Goal: Check status: Check status

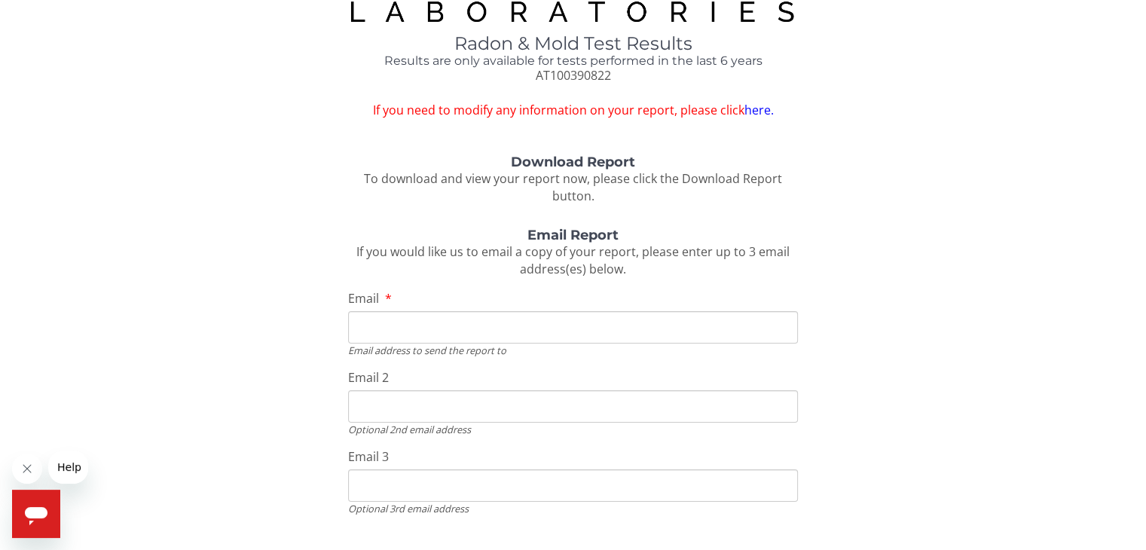
scroll to position [75, 0]
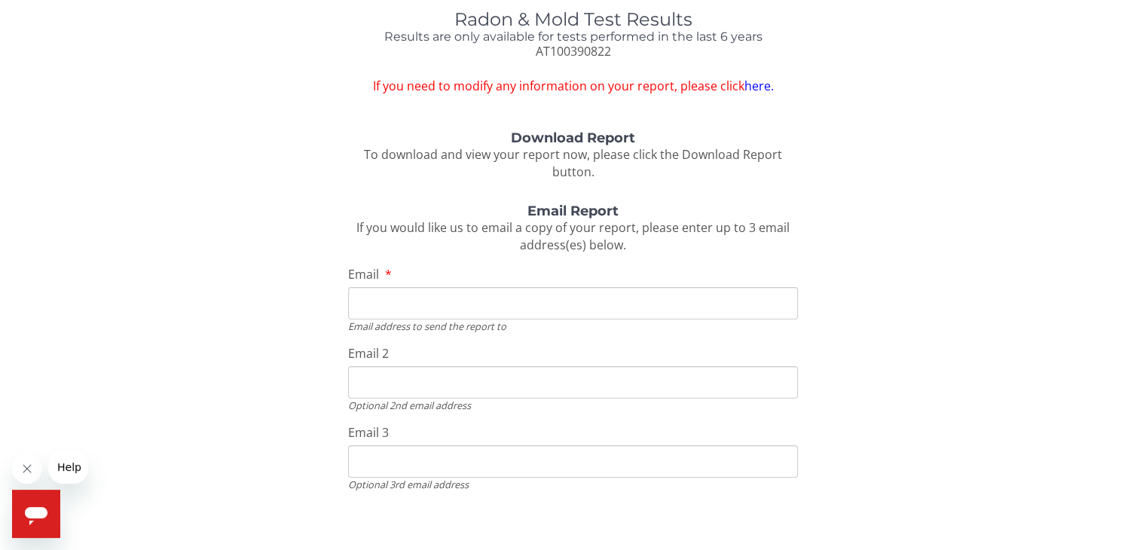
click at [371, 299] on input "Email" at bounding box center [572, 303] width 449 height 32
type input "[EMAIL_ADDRESS][DOMAIN_NAME]"
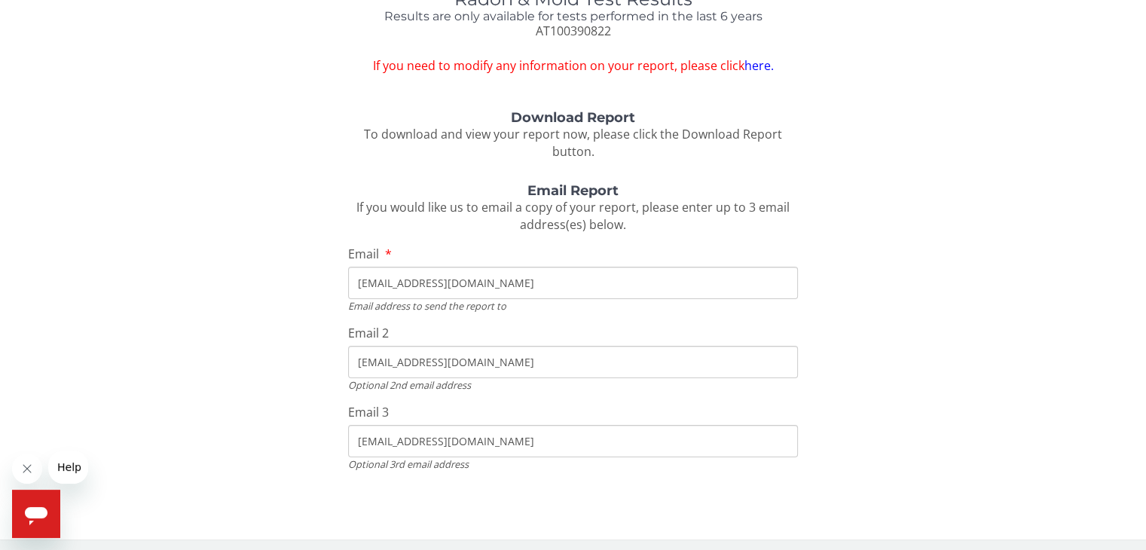
scroll to position [99, 0]
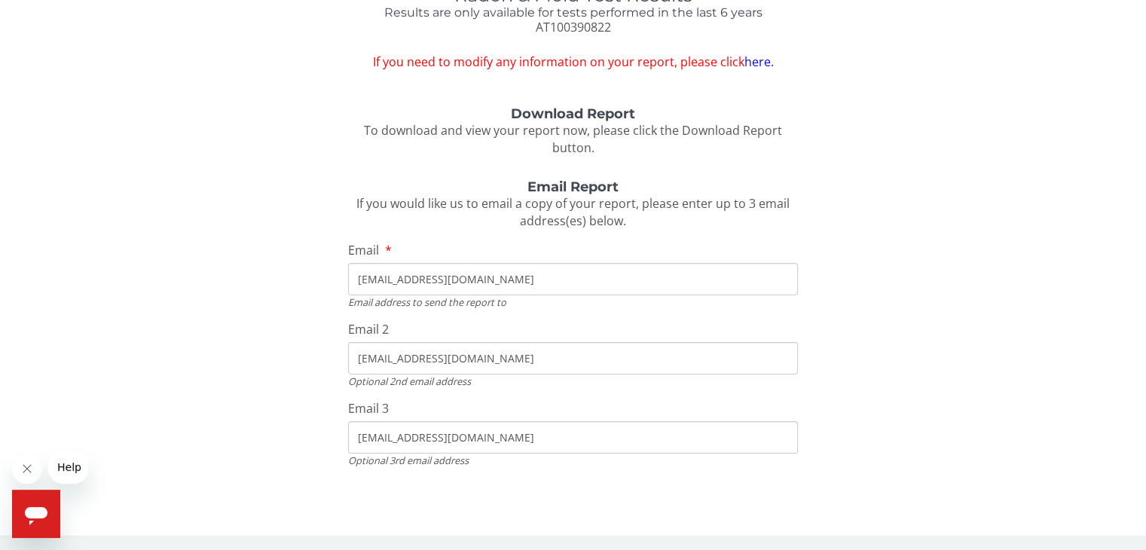
click at [24, 472] on icon "Close message from company" at bounding box center [27, 469] width 12 height 12
click at [45, 509] on icon "Open messaging window" at bounding box center [36, 516] width 23 height 18
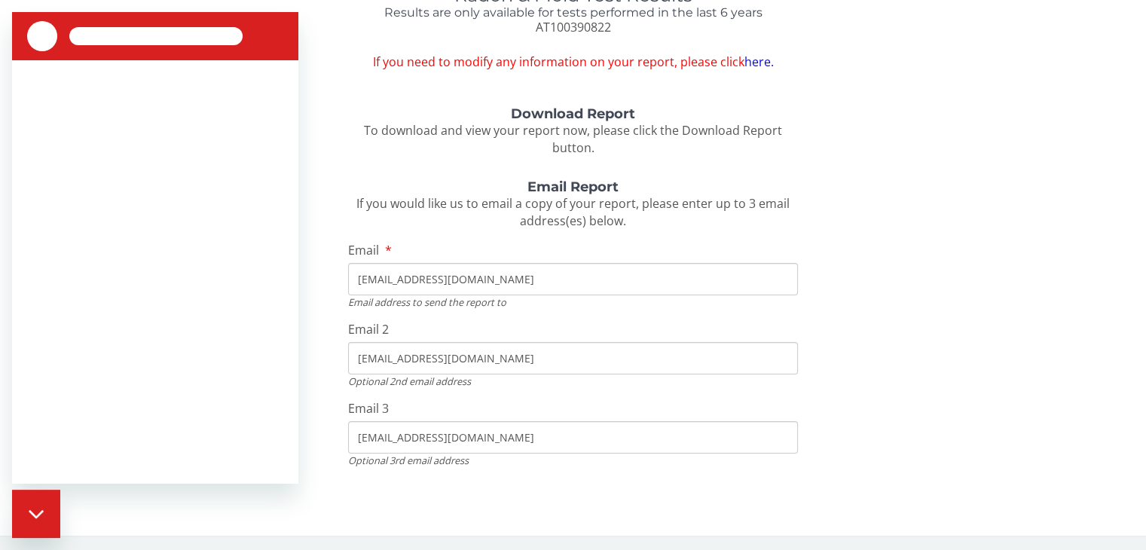
scroll to position [0, 0]
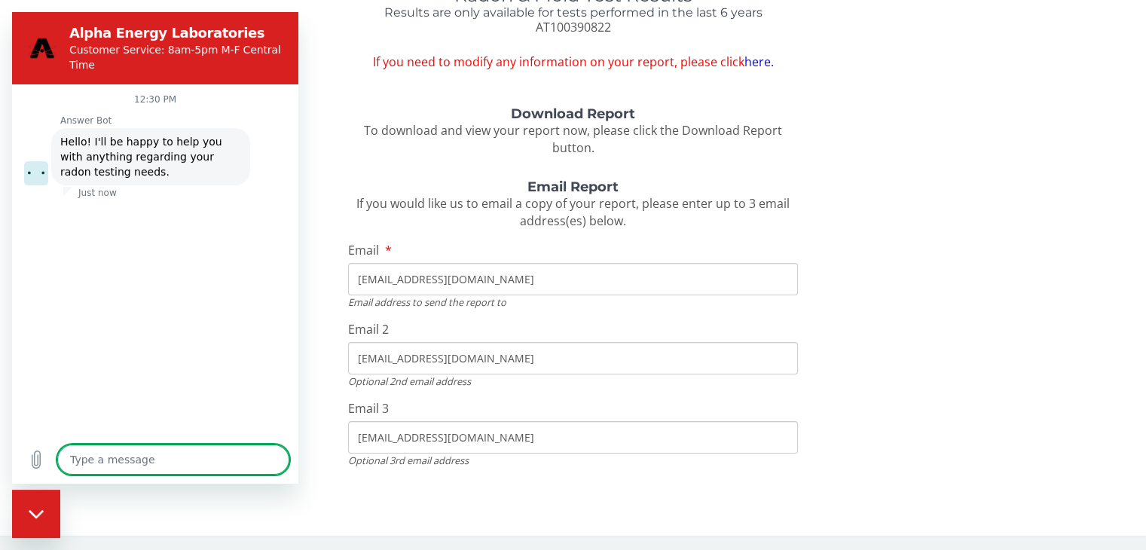
type textarea "x"
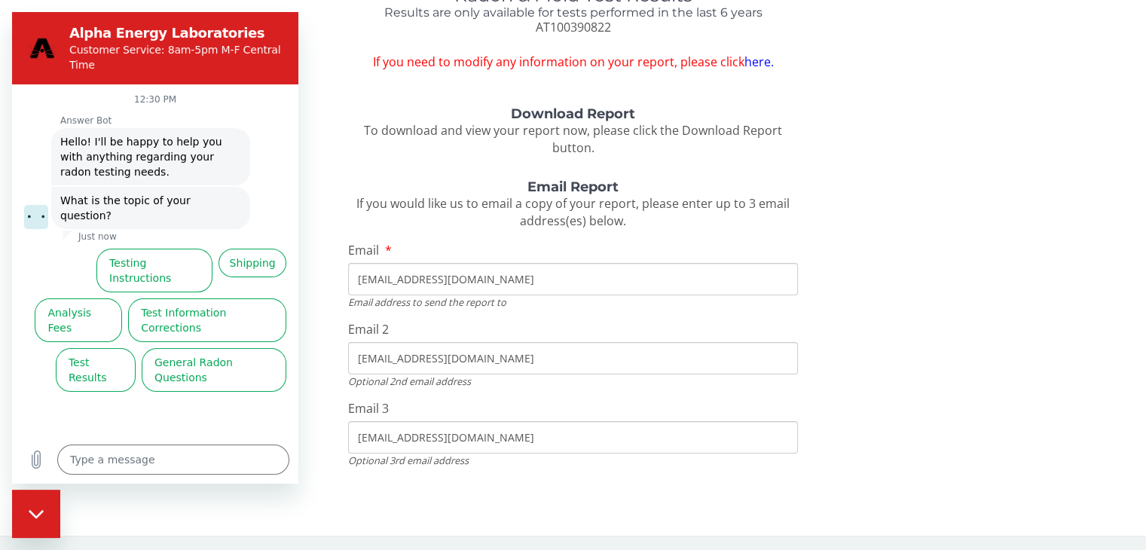
click at [307, 154] on div "Download Report To download and view your report now, please click the Download…" at bounding box center [572, 299] width 1123 height 384
click at [307, 151] on div "Download Report To download and view your report now, please click the Download…" at bounding box center [572, 299] width 1123 height 384
